Goal: Transaction & Acquisition: Purchase product/service

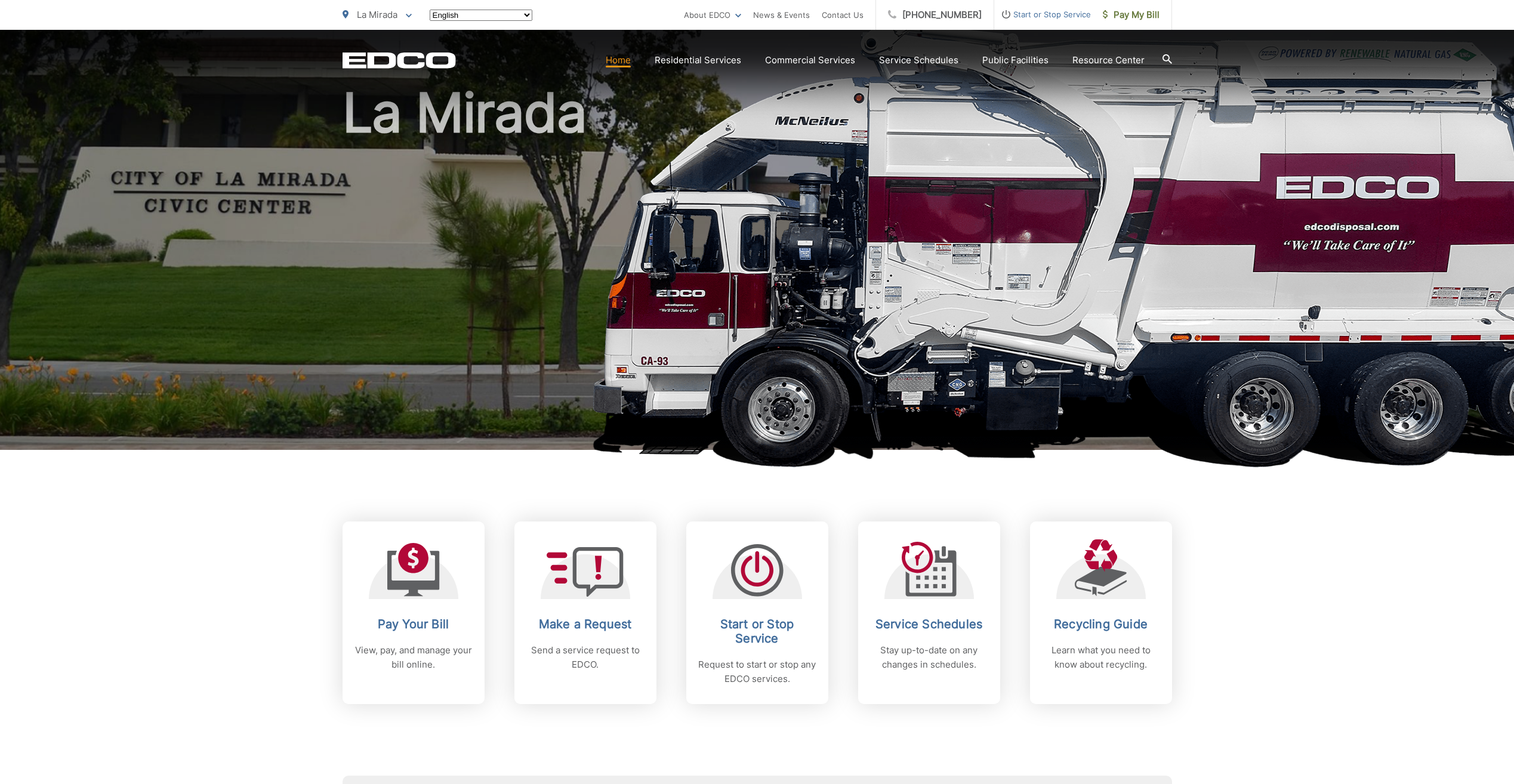
scroll to position [179, 0]
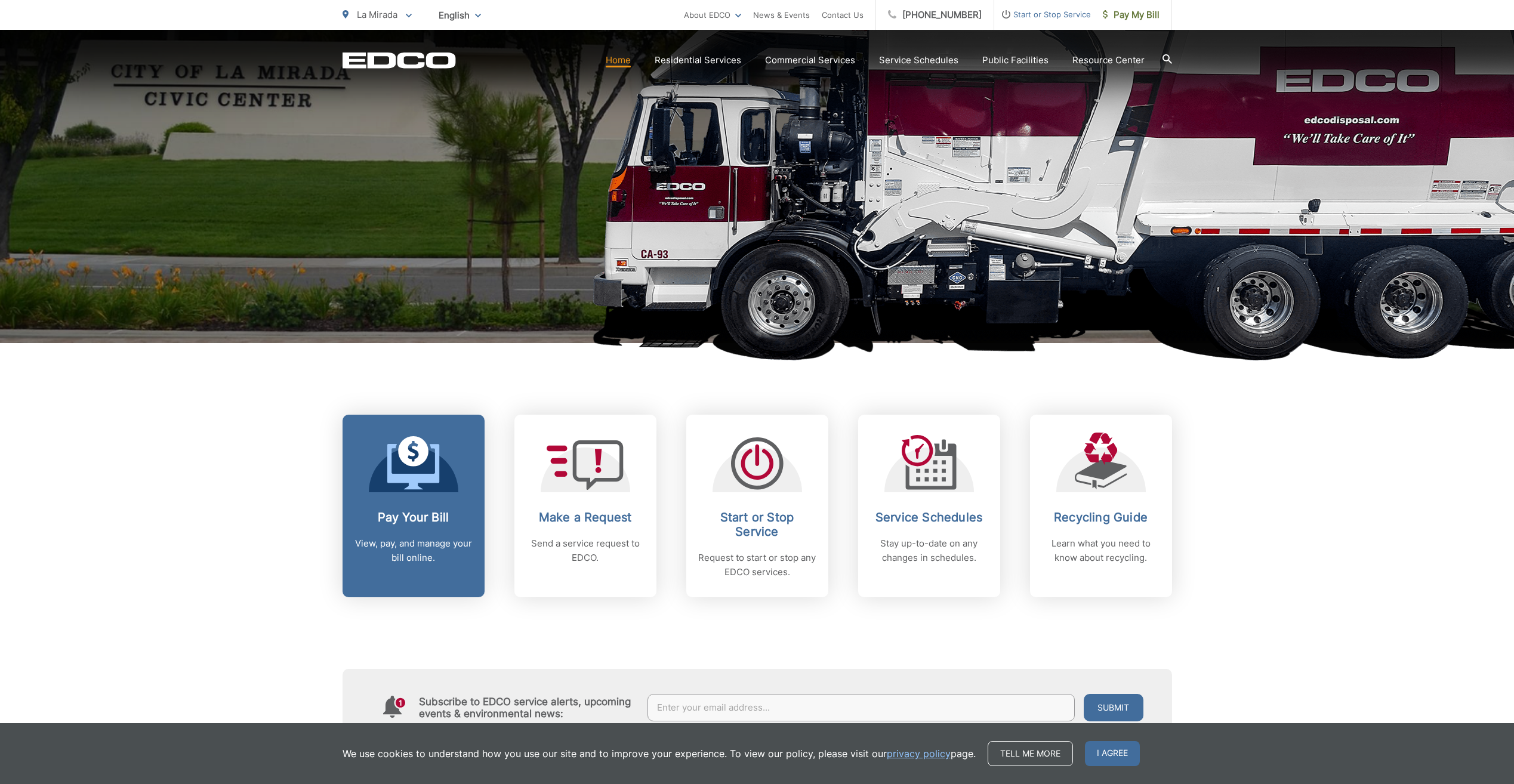
click at [392, 512] on h2 "Pay Your Bill" at bounding box center [414, 517] width 118 height 14
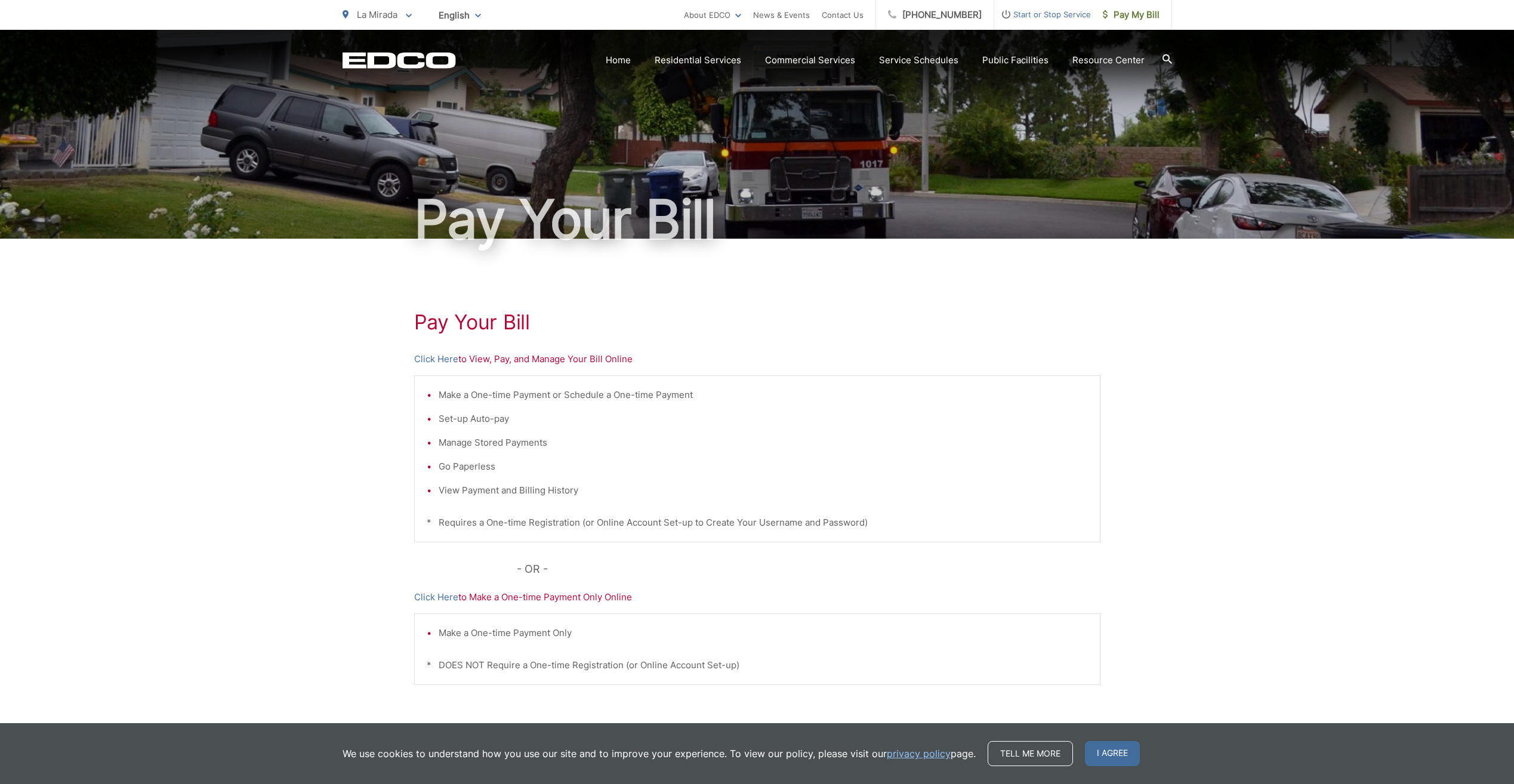
click at [580, 596] on p "Click Here to Make a One-time Payment Only Online" at bounding box center [757, 597] width 686 height 14
click at [440, 594] on link "Click Here" at bounding box center [436, 597] width 44 height 14
